Goal: Complete application form

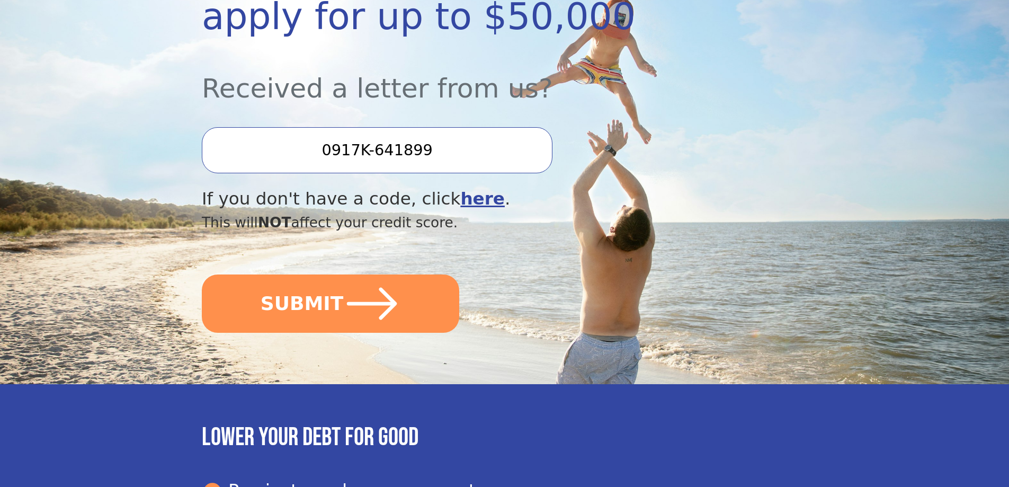
scroll to position [265, 0]
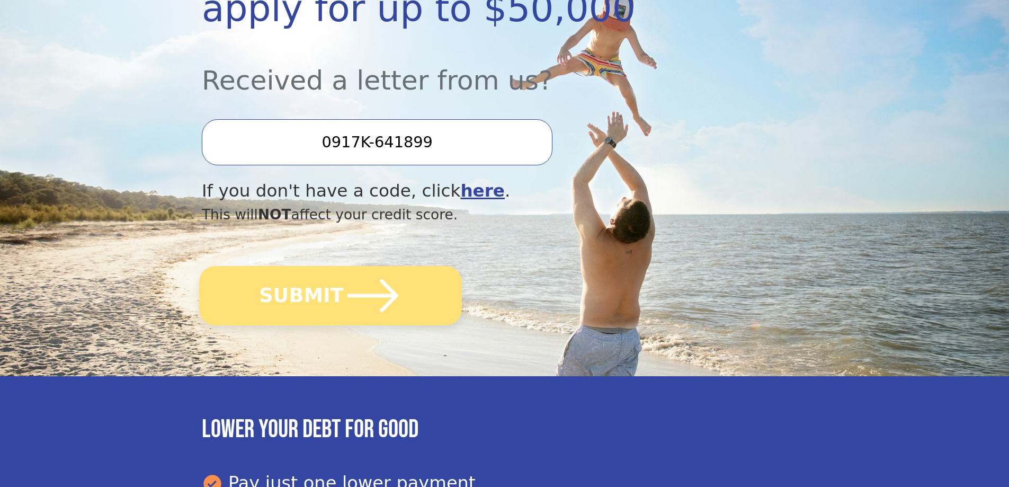
click at [382, 291] on icon "submit" at bounding box center [373, 295] width 58 height 58
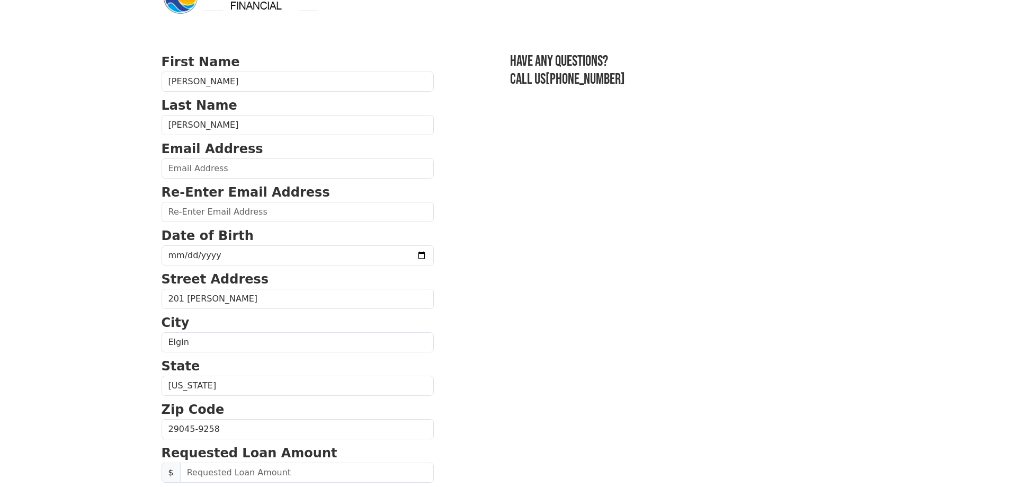
scroll to position [53, 0]
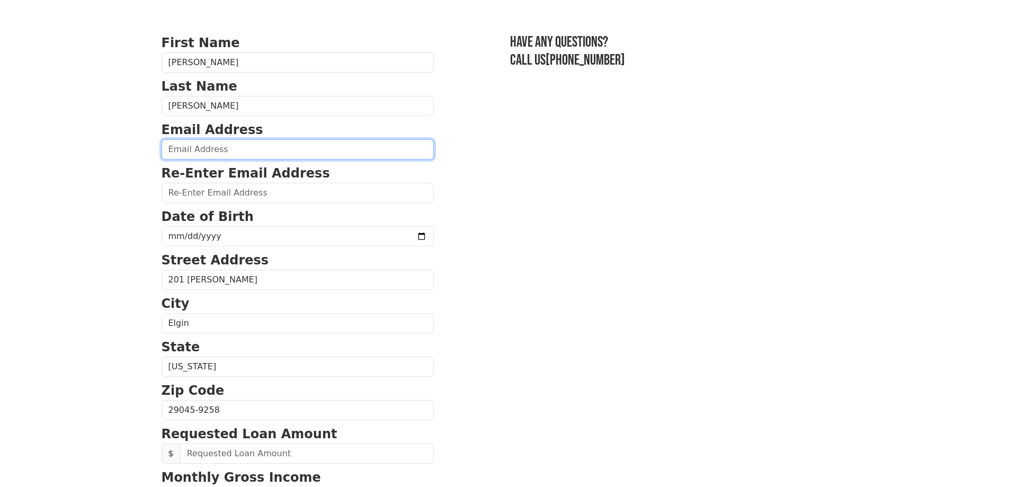
click at [210, 151] on input "email" at bounding box center [297, 149] width 272 height 20
type input "bakelly5066@gmail.com"
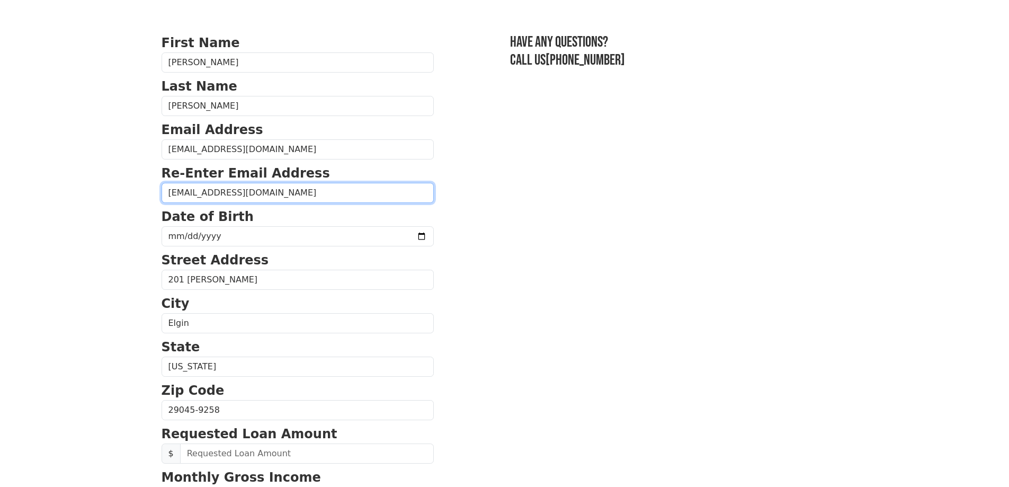
type input "bakelly5066@gmail.com"
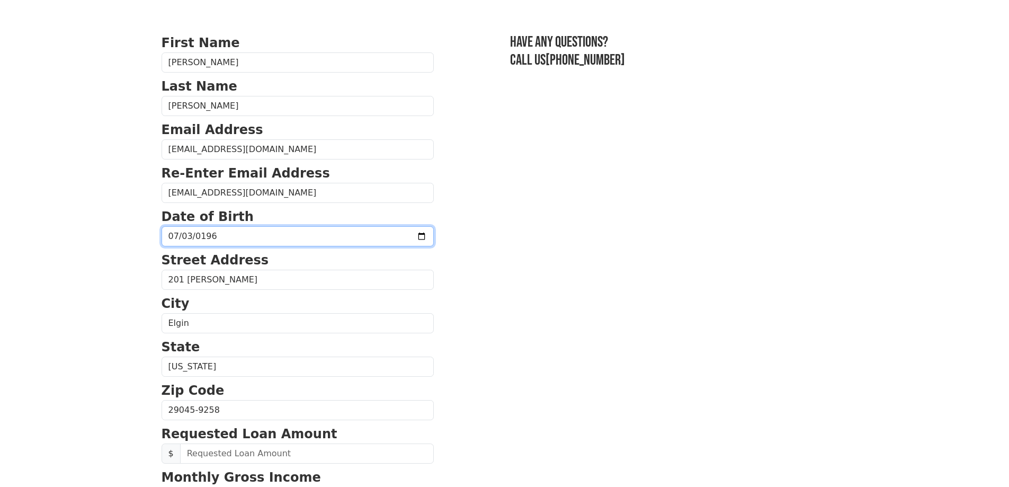
type input "1966-07-03"
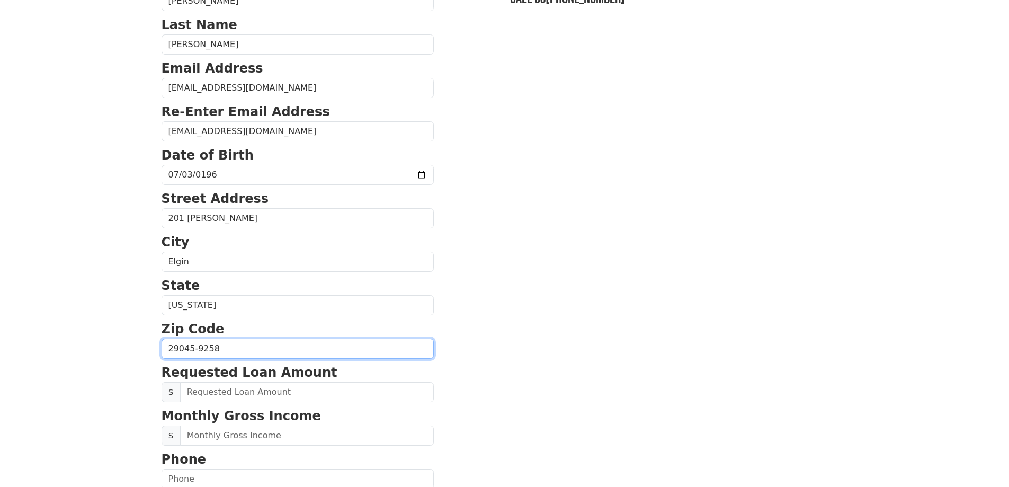
scroll to position [318, 0]
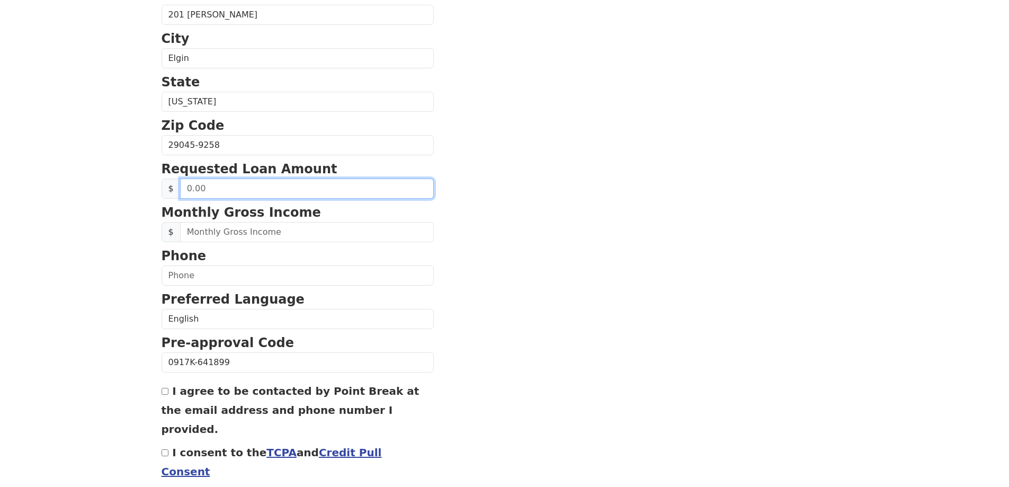
drag, startPoint x: 186, startPoint y: 186, endPoint x: 194, endPoint y: 186, distance: 7.9
click at [186, 186] on input "text" at bounding box center [307, 188] width 254 height 20
type input "35,000.00"
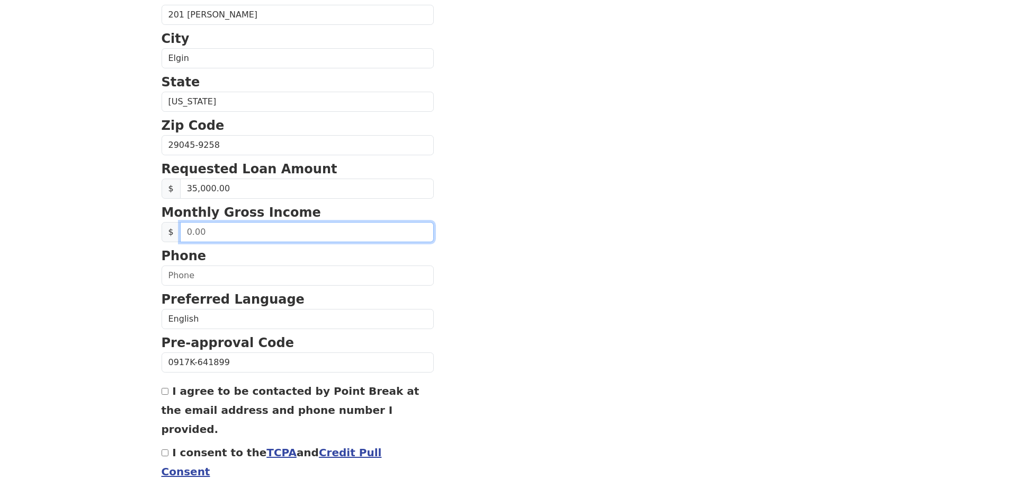
click at [185, 228] on input "text" at bounding box center [307, 232] width 254 height 20
type input "5,000.00"
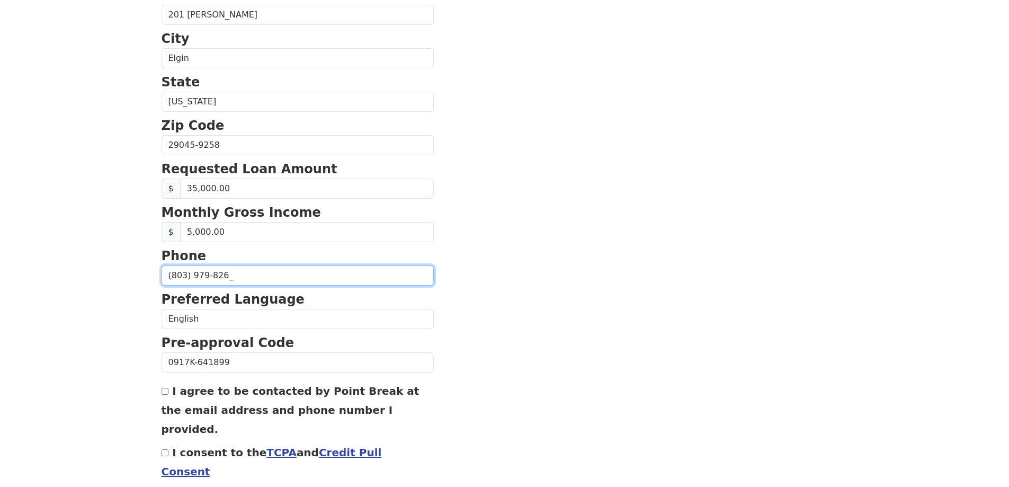
type input "(803) 979-8266"
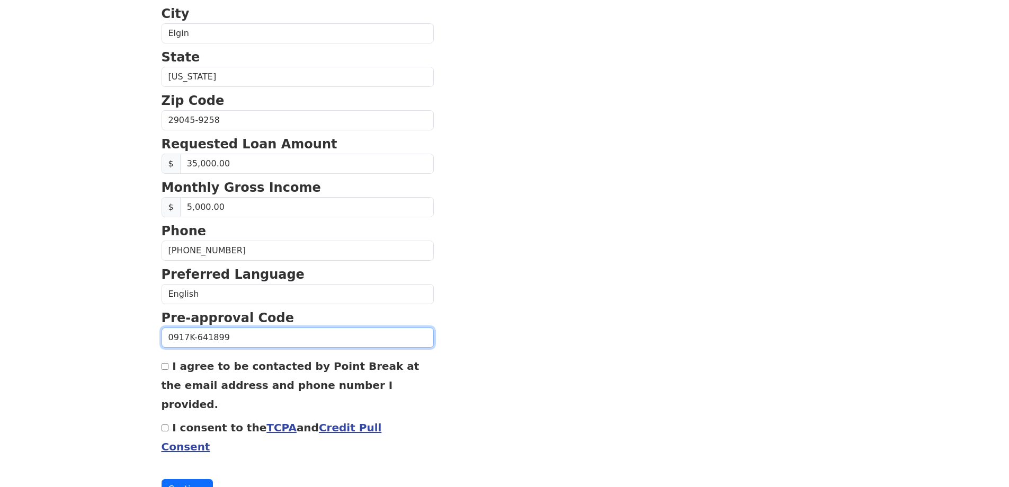
scroll to position [356, 0]
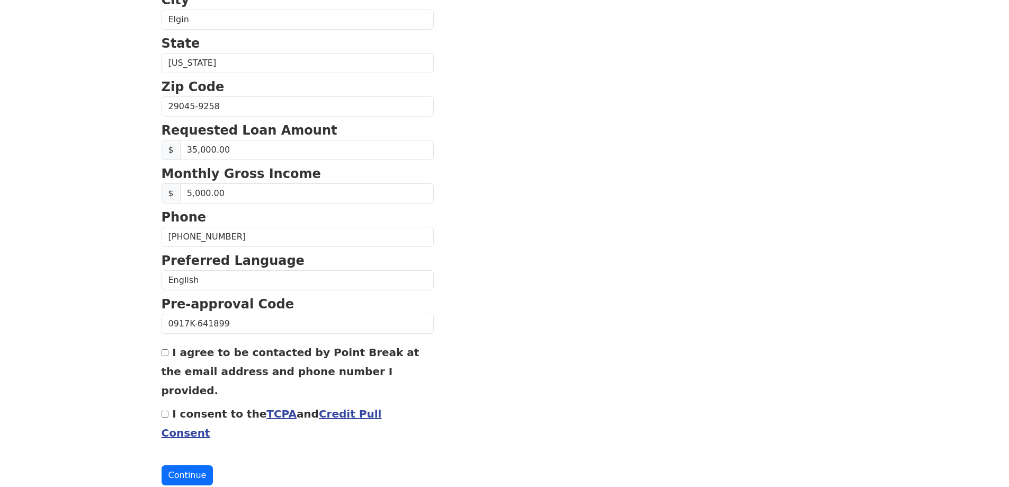
click at [266, 407] on link "TCPA" at bounding box center [281, 413] width 30 height 13
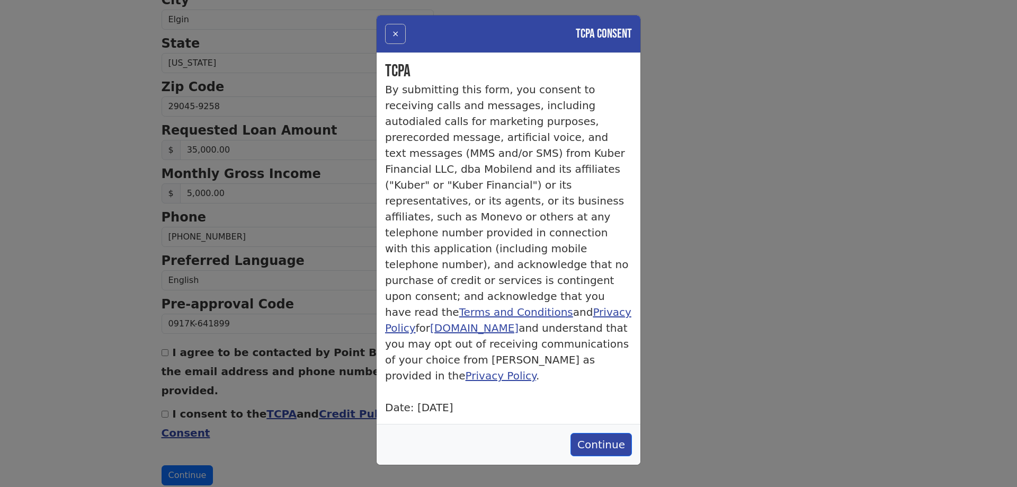
click at [396, 33] on button "×" at bounding box center [395, 34] width 21 height 20
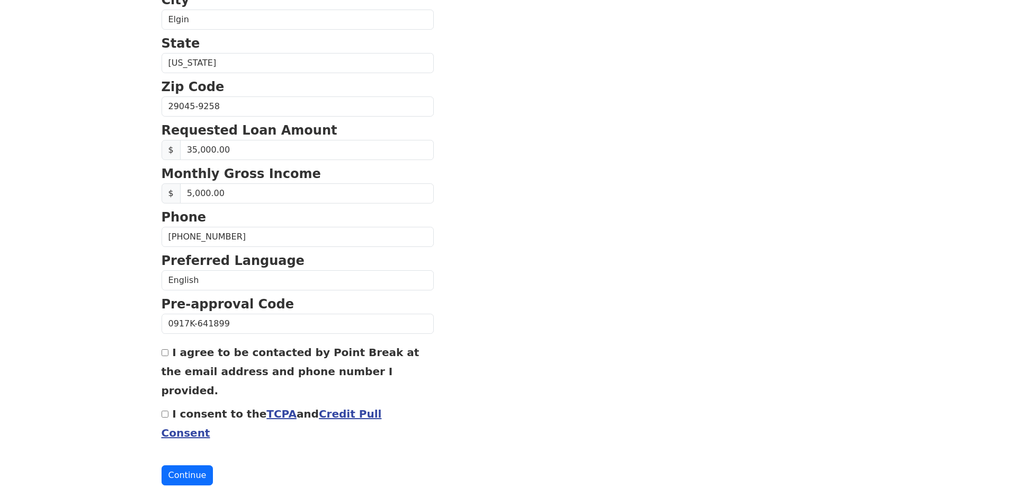
click at [343, 407] on link "Credit Pull Consent" at bounding box center [271, 423] width 220 height 32
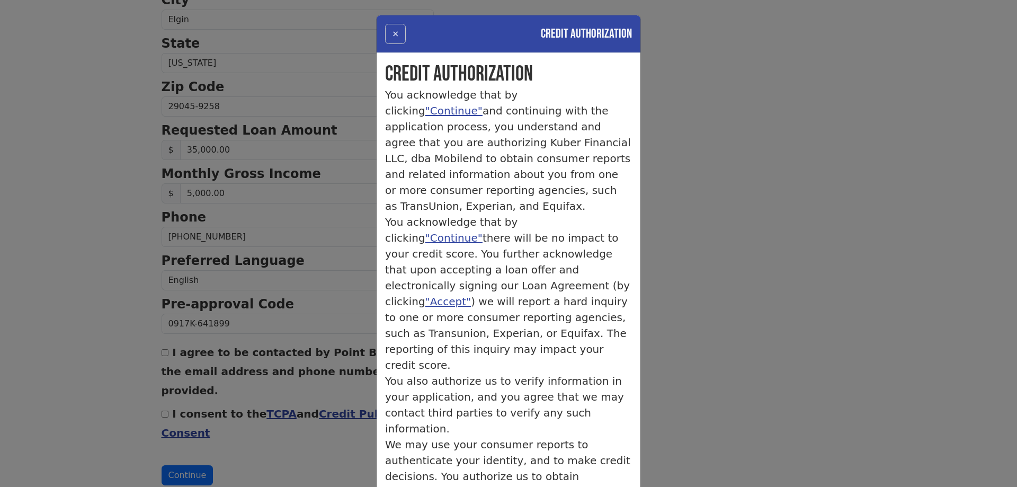
click at [389, 33] on button "×" at bounding box center [395, 34] width 21 height 20
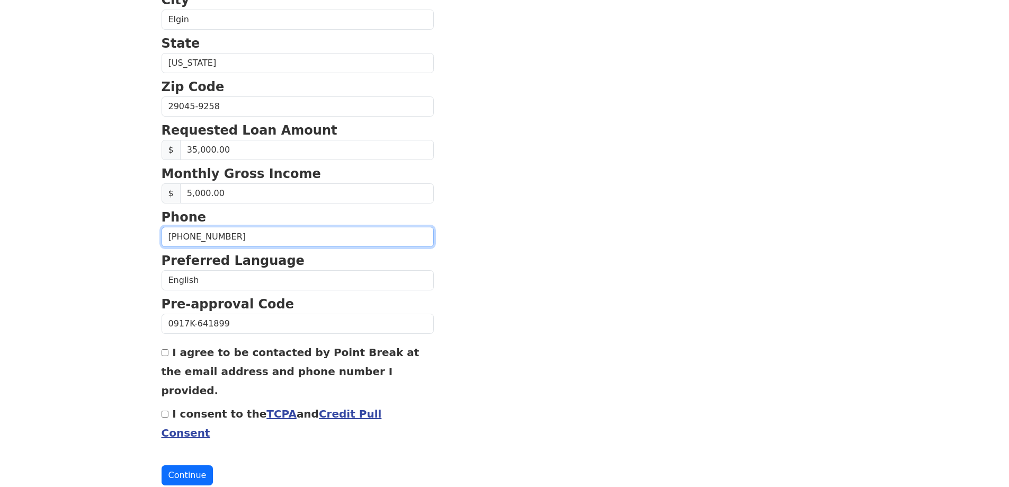
drag, startPoint x: 239, startPoint y: 239, endPoint x: 147, endPoint y: 238, distance: 92.7
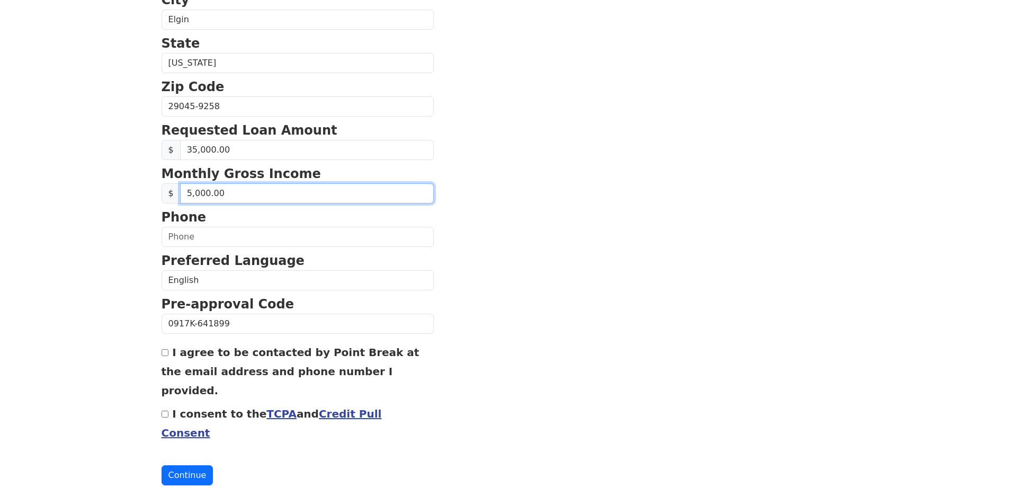
drag, startPoint x: 221, startPoint y: 190, endPoint x: 172, endPoint y: 203, distance: 50.5
click at [172, 203] on form "First Name Brian Last Name Kelly Email Address bakelly5066@gmail.com Re-Enter E…" at bounding box center [297, 107] width 272 height 755
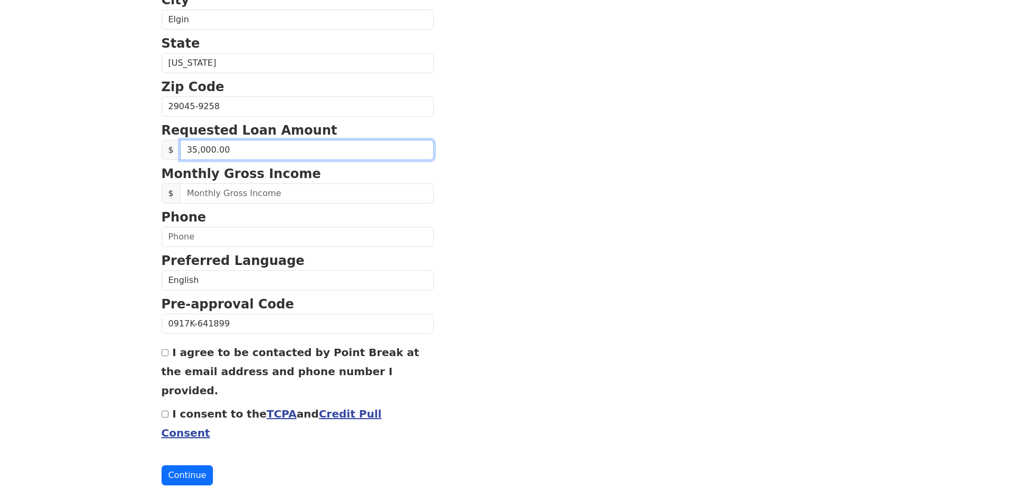
drag, startPoint x: 227, startPoint y: 150, endPoint x: 187, endPoint y: 149, distance: 39.2
click at [187, 149] on input "35,000.00" at bounding box center [307, 150] width 254 height 20
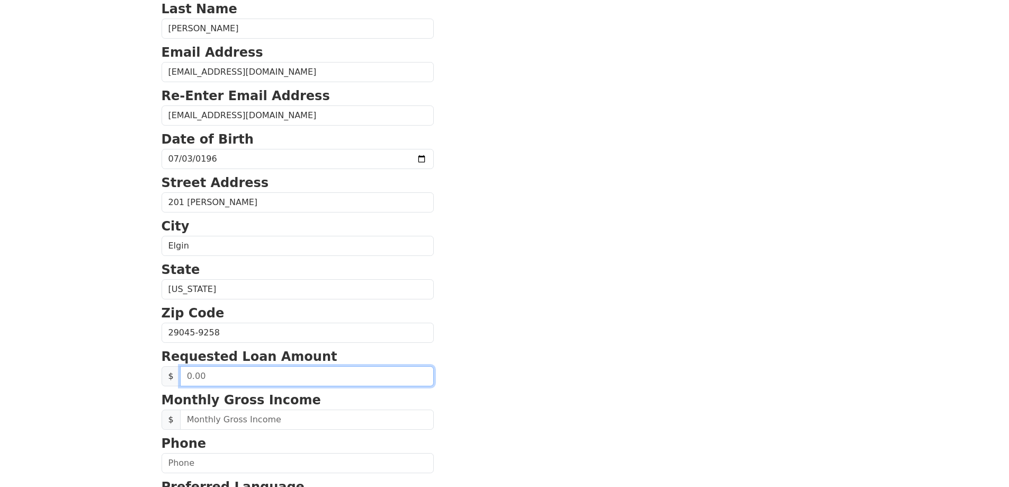
scroll to position [92, 0]
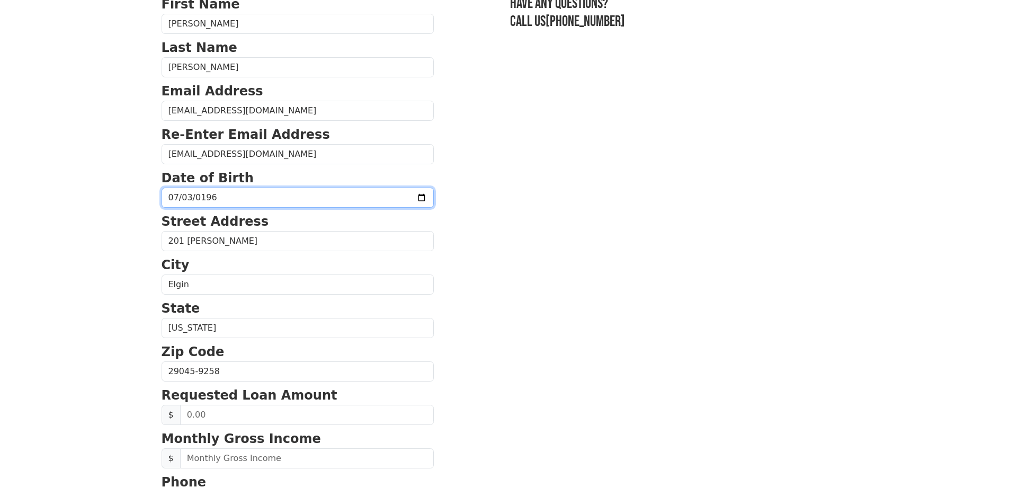
click at [216, 196] on input "1966-07-03" at bounding box center [297, 197] width 272 height 20
drag, startPoint x: 218, startPoint y: 196, endPoint x: 160, endPoint y: 196, distance: 58.2
click at [160, 196] on div "First Name Brian Last Name Kelly Email Address bakelly5066@gmail.com Re-Enter E…" at bounding box center [504, 347] width 699 height 879
click at [213, 194] on input "date" at bounding box center [297, 197] width 272 height 20
click at [184, 197] on input "date" at bounding box center [297, 197] width 272 height 20
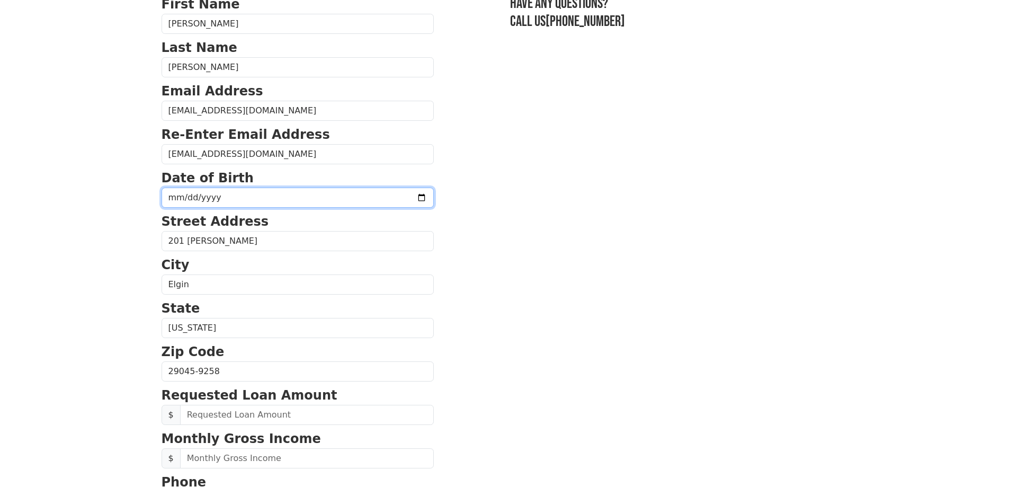
click at [194, 198] on input "date" at bounding box center [297, 197] width 272 height 20
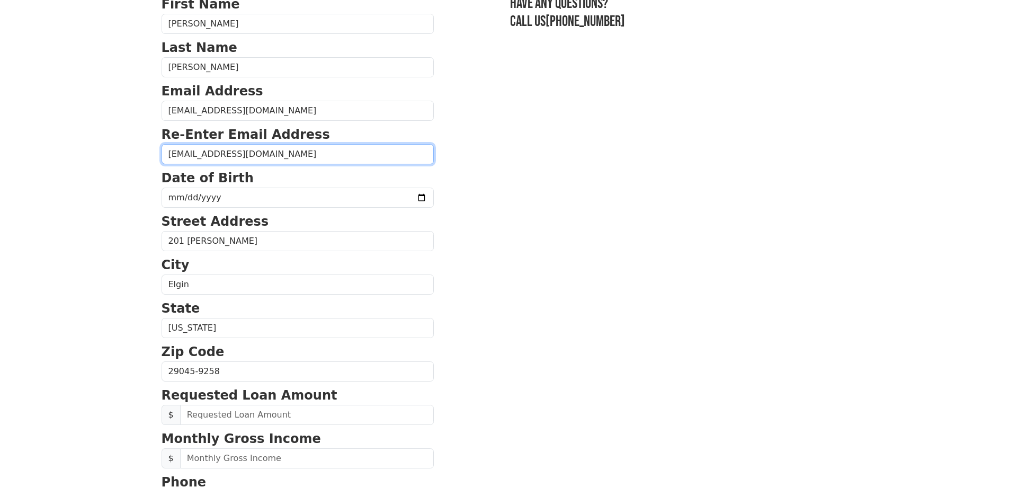
drag, startPoint x: 263, startPoint y: 155, endPoint x: 153, endPoint y: 154, distance: 110.1
click at [153, 154] on body "First Name Brian Last Name Kelly Email Address bakelly5066@gmail.com Re-Enter E…" at bounding box center [504, 151] width 1009 height 487
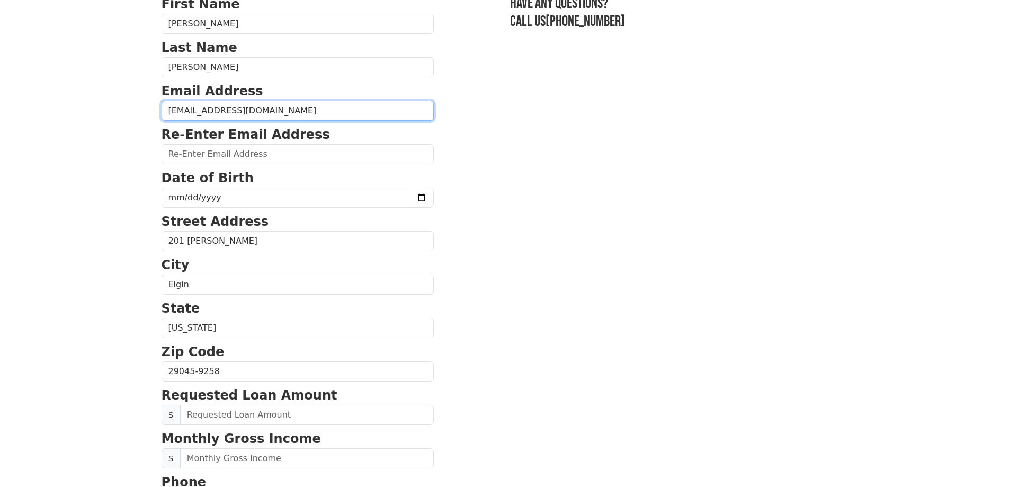
drag, startPoint x: 263, startPoint y: 107, endPoint x: 151, endPoint y: 108, distance: 111.2
click at [151, 108] on body "First Name Brian Last Name Kelly Email Address bakelly5066@gmail.com Re-Enter E…" at bounding box center [504, 151] width 1009 height 487
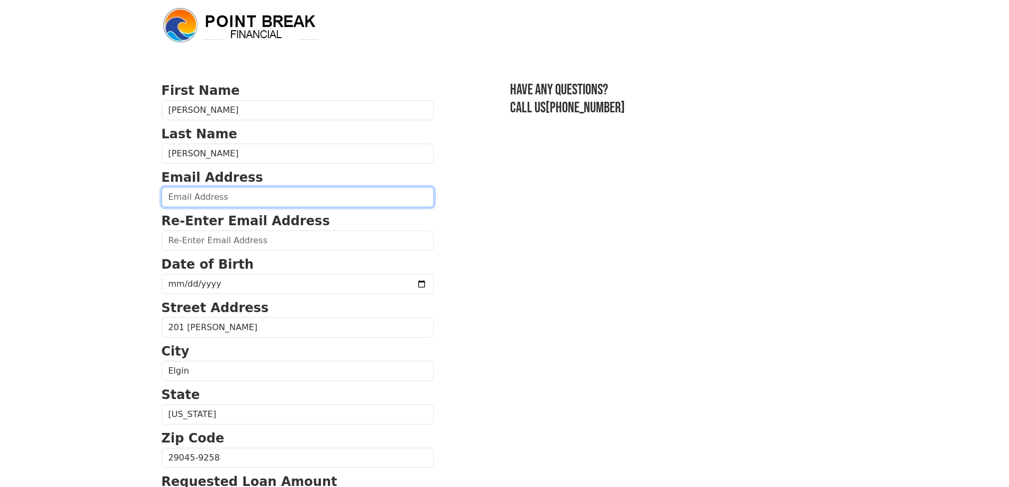
scroll to position [0, 0]
